Goal: Information Seeking & Learning: Check status

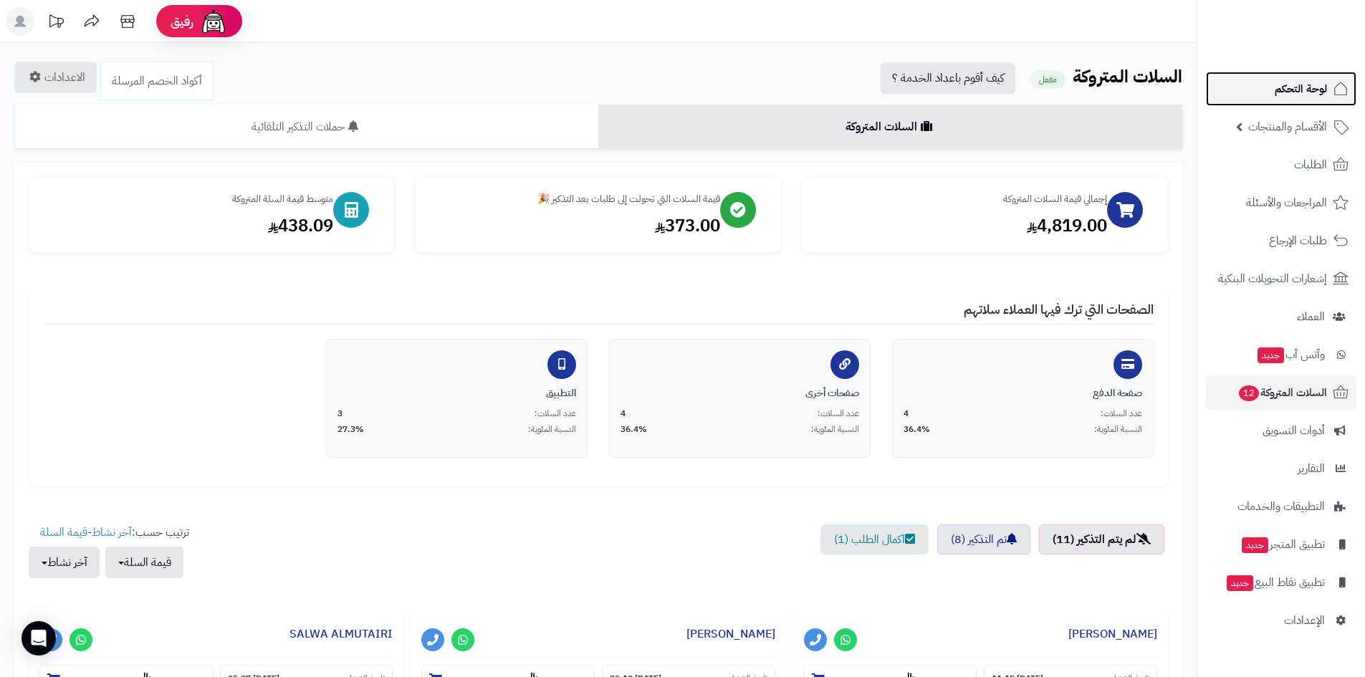
click at [1309, 80] on span "لوحة التحكم" at bounding box center [1301, 89] width 52 height 20
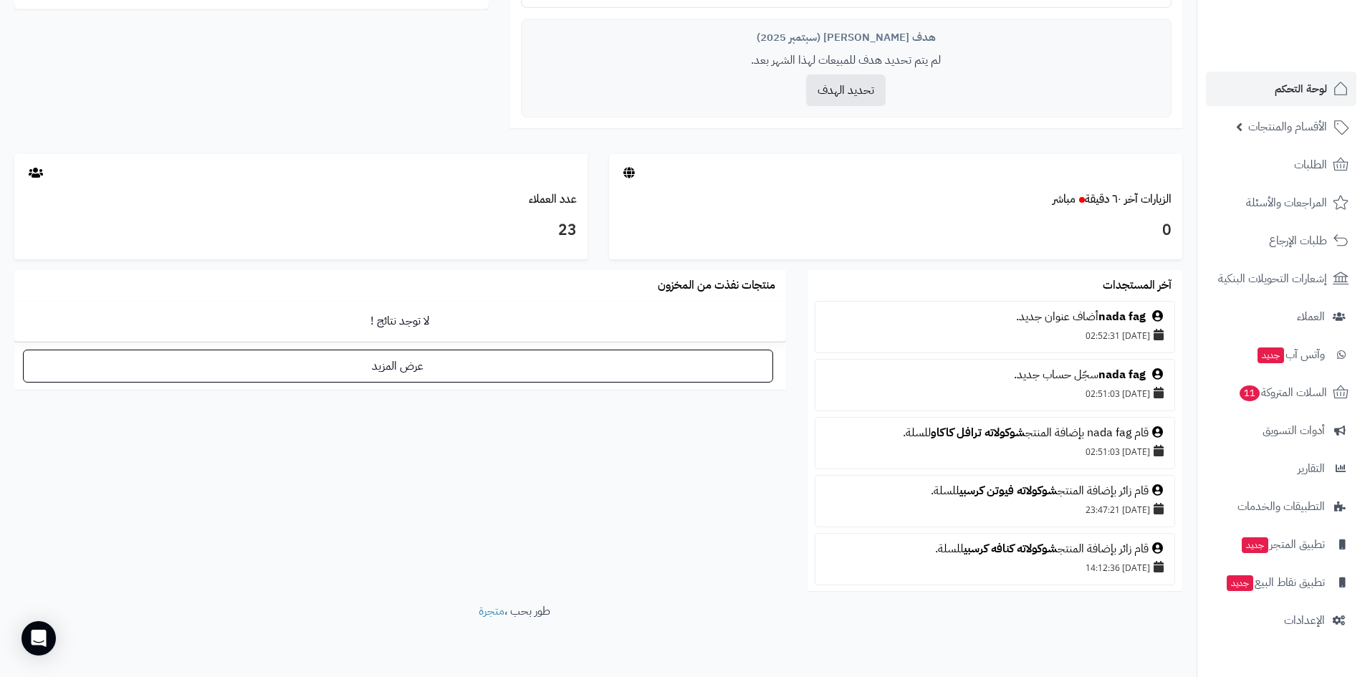
scroll to position [670, 0]
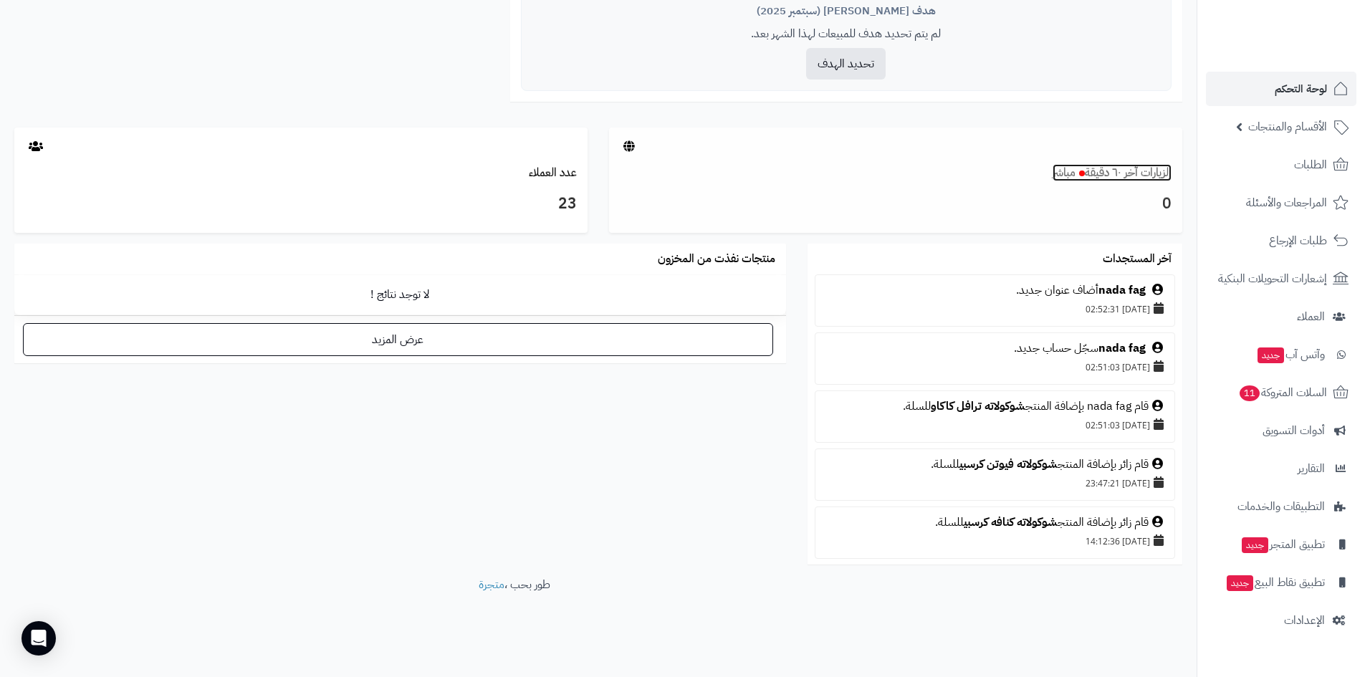
click at [1101, 176] on link "الزيارات آخر ٦٠ دقيقة مباشر" at bounding box center [1112, 172] width 119 height 17
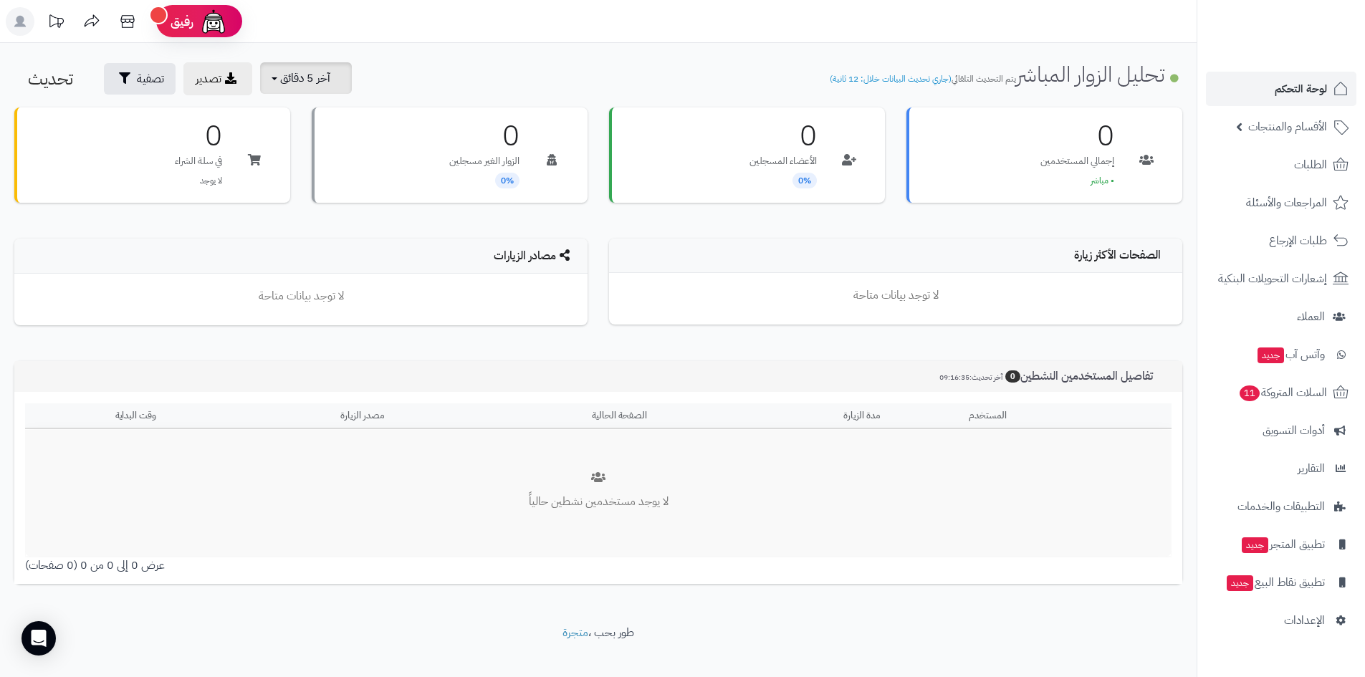
click at [306, 92] on button "آخر 5 دقائق" at bounding box center [306, 78] width 92 height 32
click at [345, 167] on link "آخر 30 دقيقة" at bounding box center [315, 169] width 115 height 28
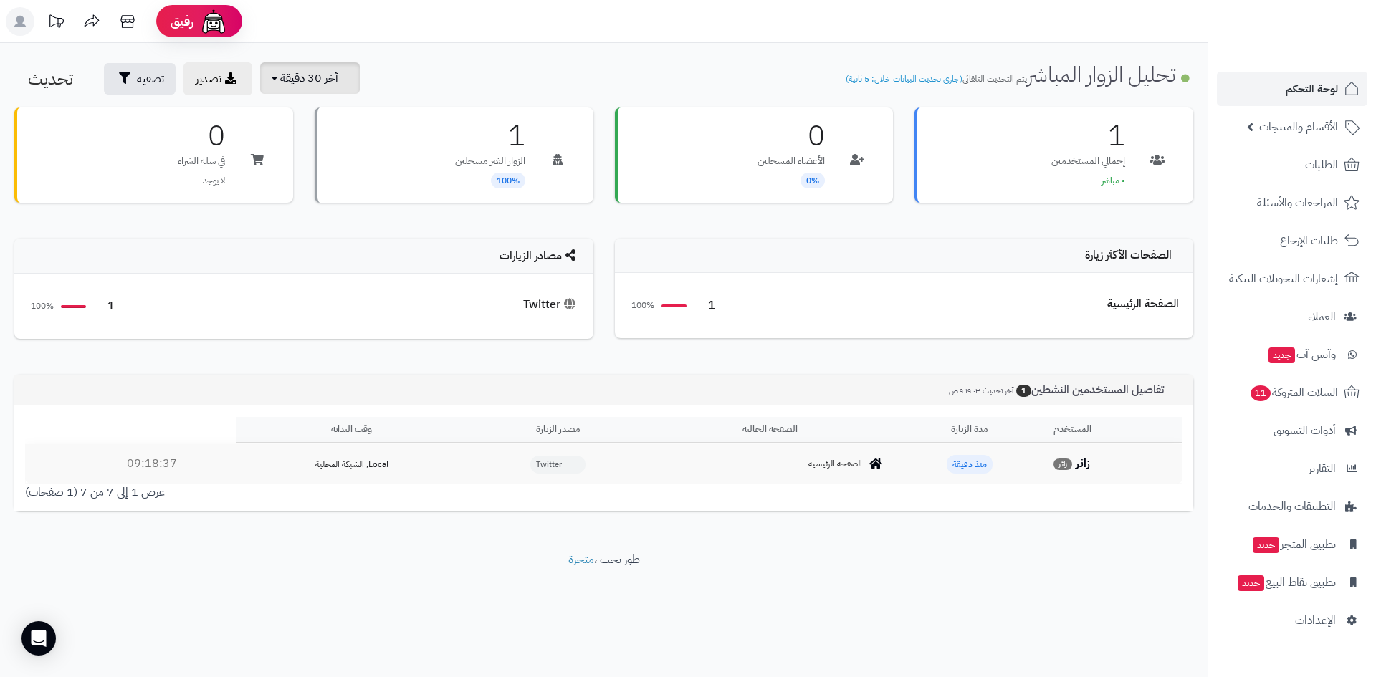
click at [312, 67] on button "آخر 30 دقيقة" at bounding box center [310, 78] width 100 height 32
click at [317, 169] on link "آخر 30 دقيقة" at bounding box center [315, 169] width 115 height 28
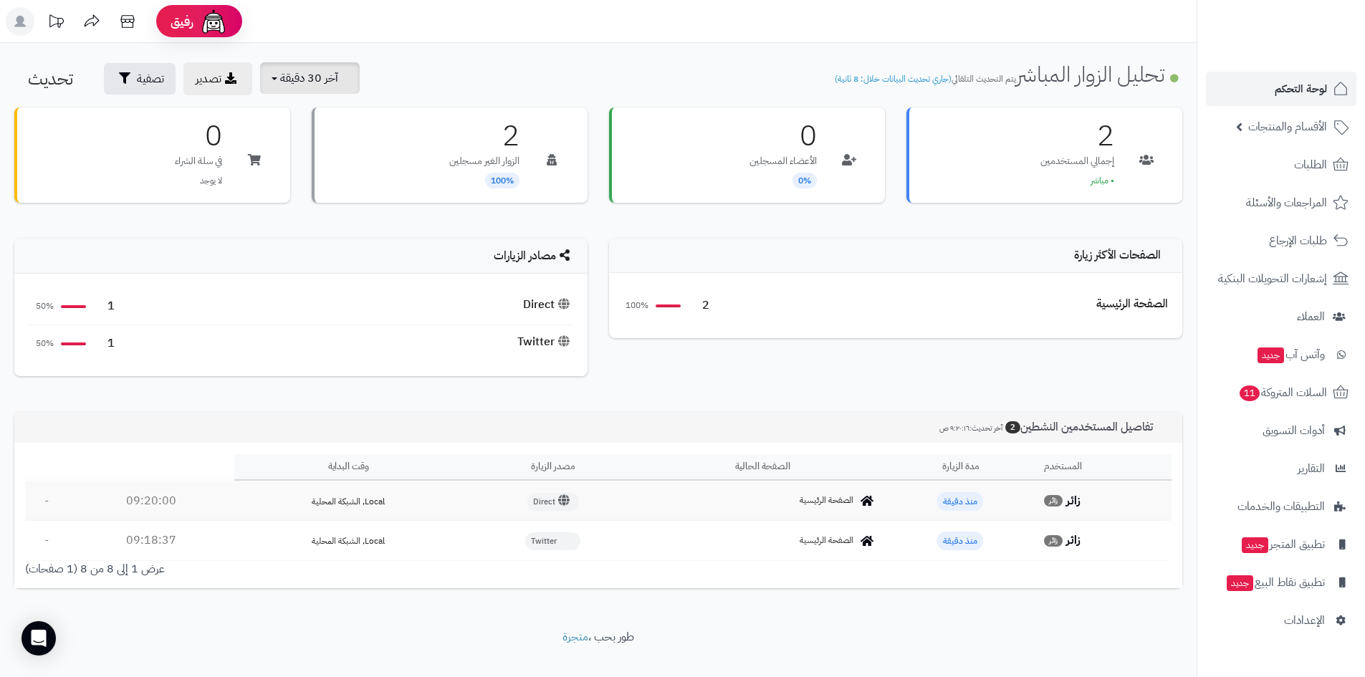
click at [348, 86] on button "آخر 30 دقيقة" at bounding box center [310, 78] width 100 height 32
click at [322, 166] on link "آخر 30 دقيقة" at bounding box center [315, 169] width 115 height 28
click at [320, 90] on button "آخر 30 دقيقة" at bounding box center [310, 78] width 100 height 32
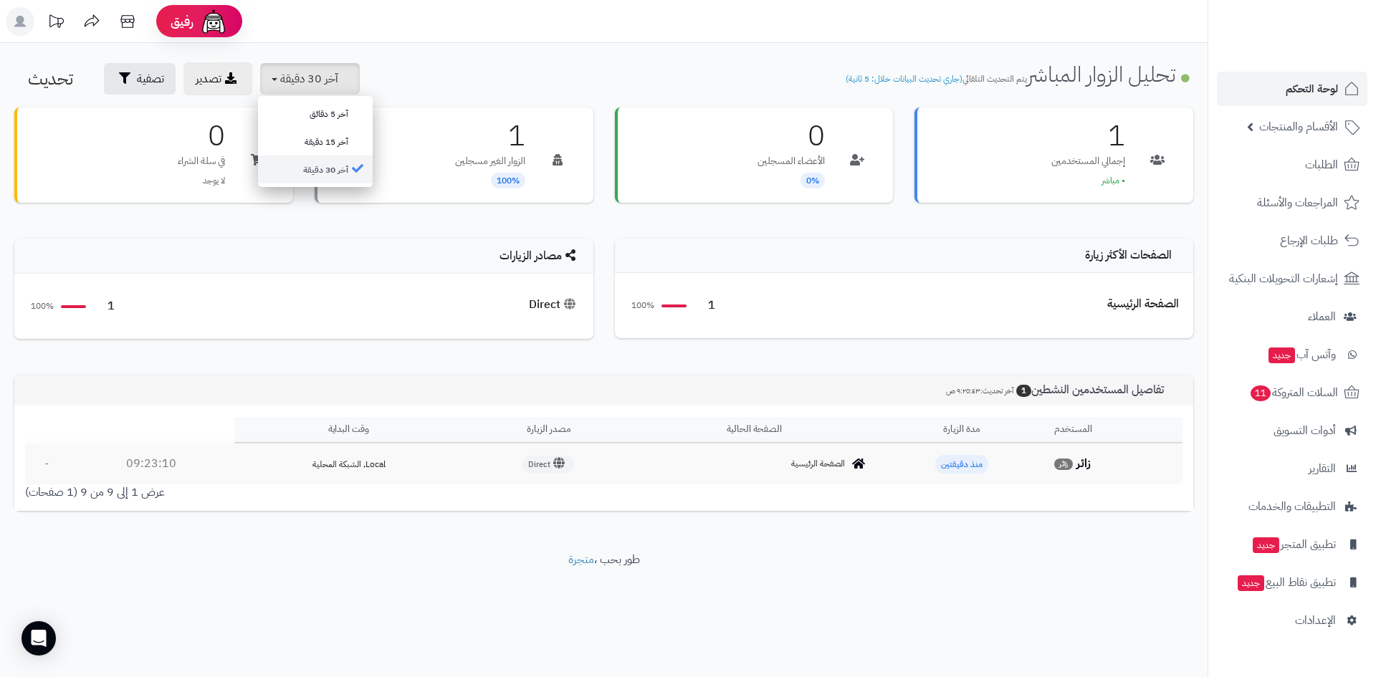
click at [322, 168] on link "آخر 30 دقيقة" at bounding box center [315, 169] width 115 height 28
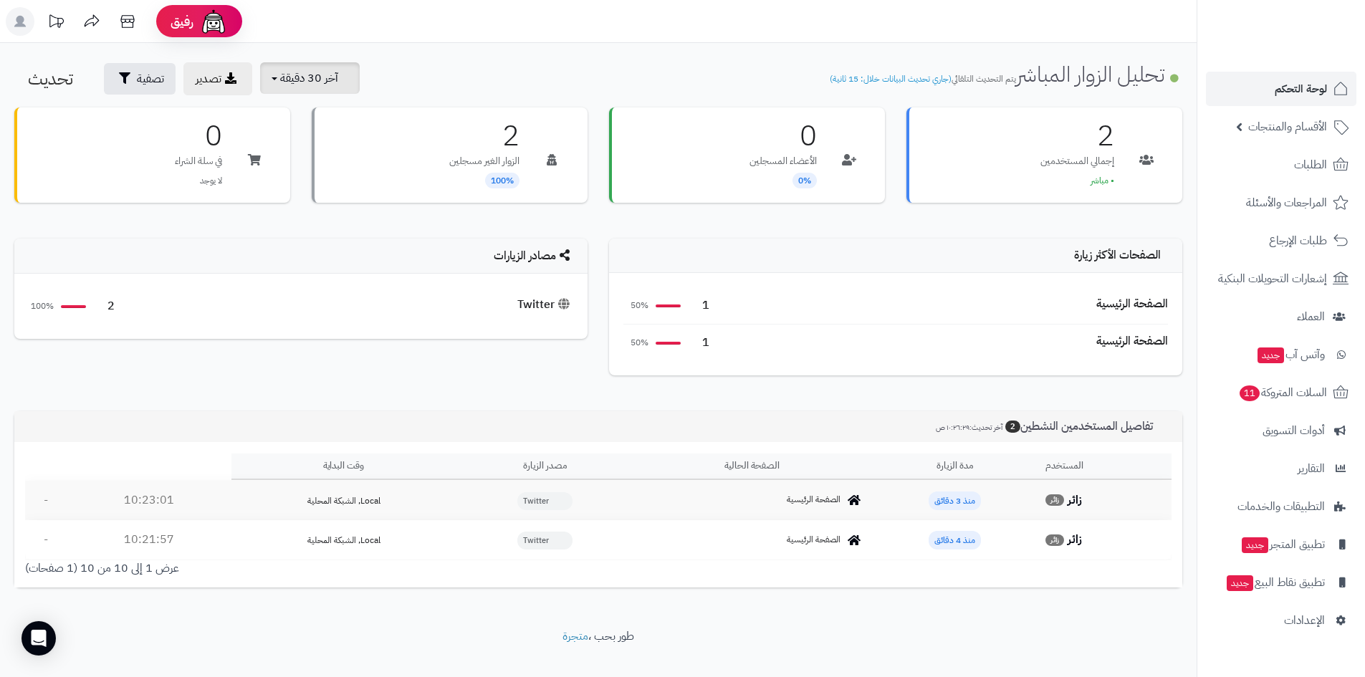
click at [320, 84] on span "آخر 30 دقيقة" at bounding box center [309, 78] width 58 height 17
click at [332, 165] on link "آخر 30 دقيقة" at bounding box center [315, 169] width 115 height 28
click at [320, 82] on span "آخر 30 دقيقة" at bounding box center [309, 78] width 58 height 17
click at [342, 137] on link "آخر 15 دقيقة" at bounding box center [315, 142] width 115 height 28
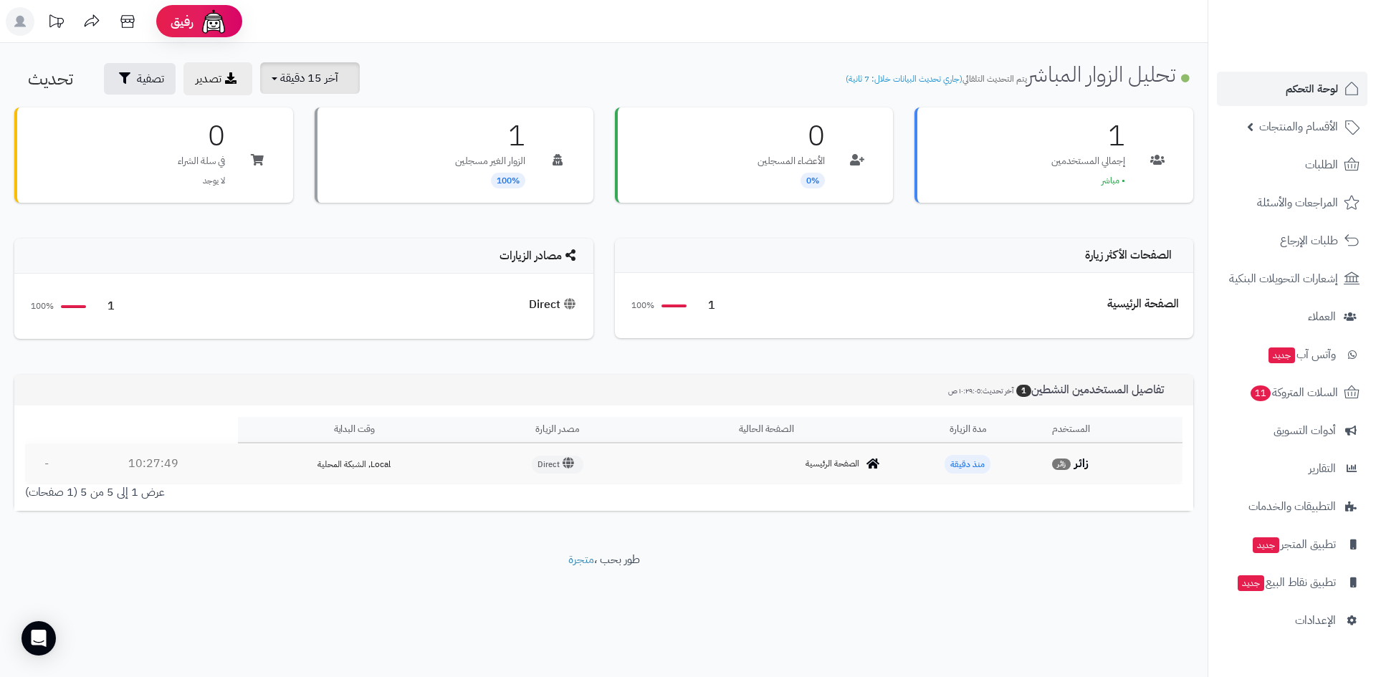
click at [336, 68] on button "آخر 15 دقيقة" at bounding box center [310, 78] width 100 height 32
click at [320, 143] on link "آخر 15 دقيقة" at bounding box center [315, 142] width 115 height 28
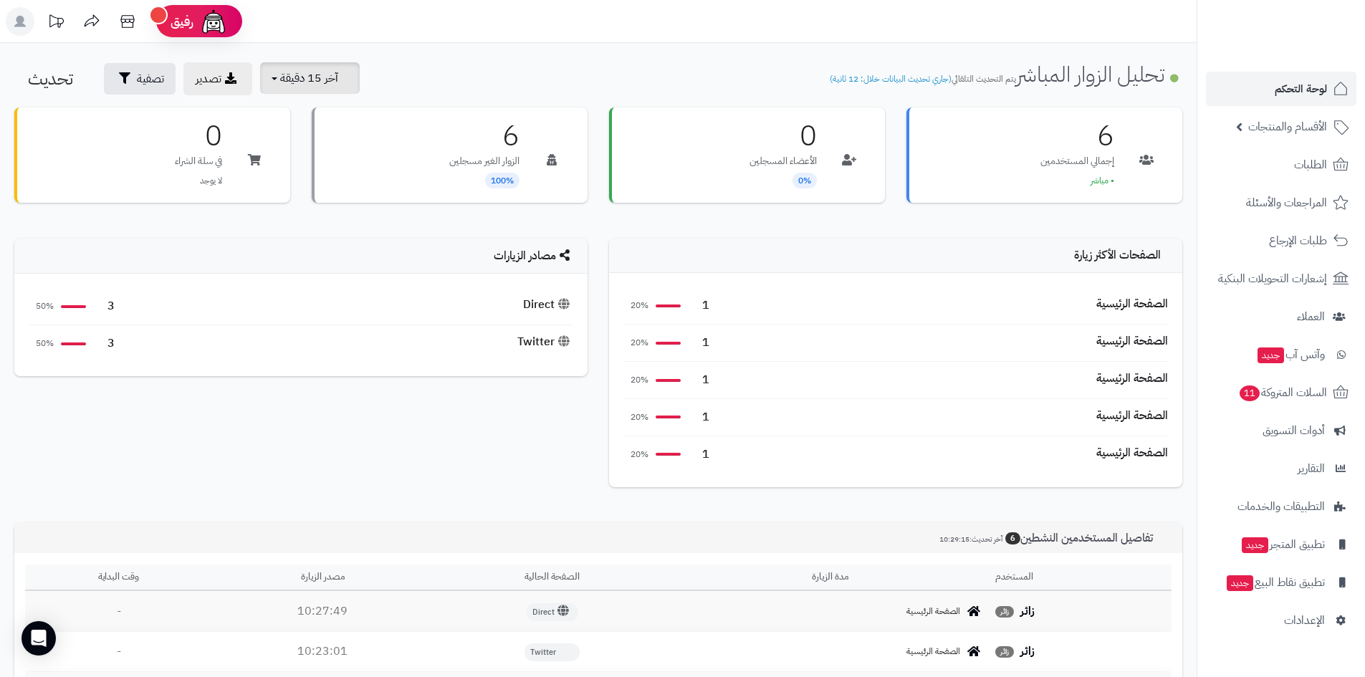
click at [324, 73] on span "آخر 15 دقيقة" at bounding box center [309, 78] width 58 height 17
click at [341, 174] on link "آخر 30 دقيقة" at bounding box center [315, 169] width 115 height 28
